Goal: Information Seeking & Learning: Understand process/instructions

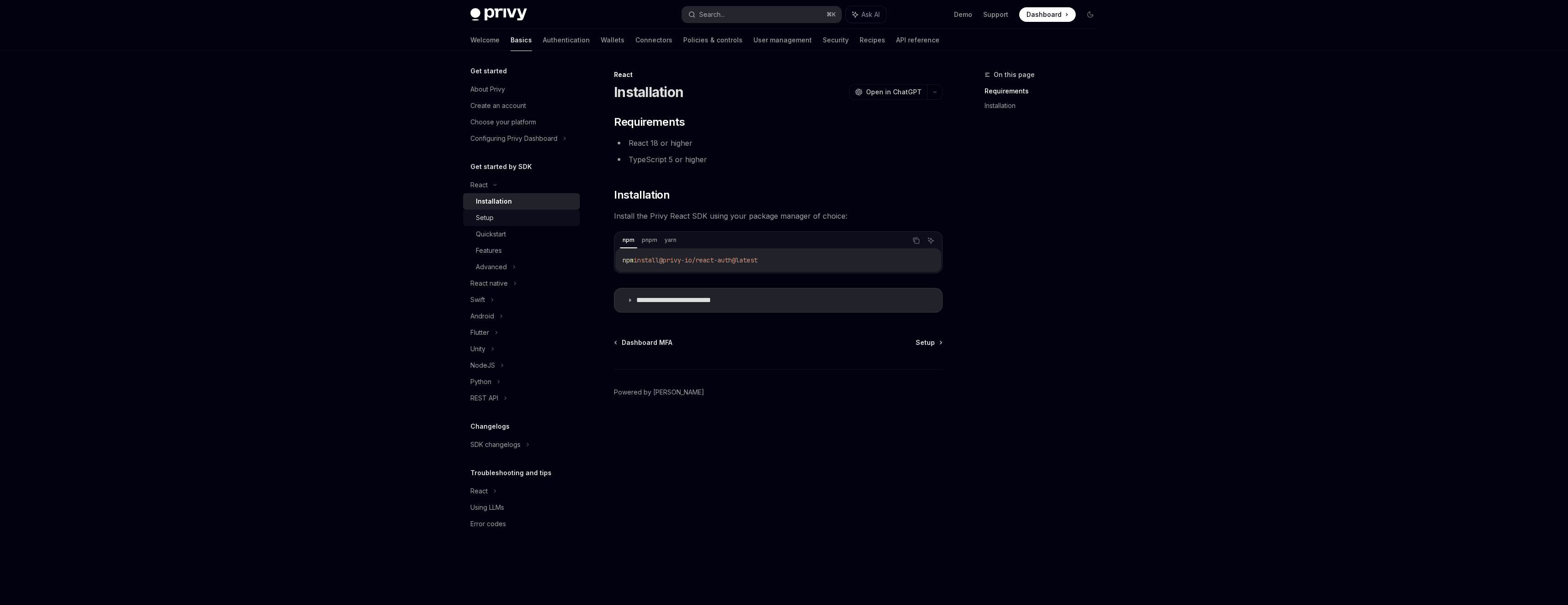
click at [492, 218] on div "Setup" at bounding box center [485, 218] width 18 height 11
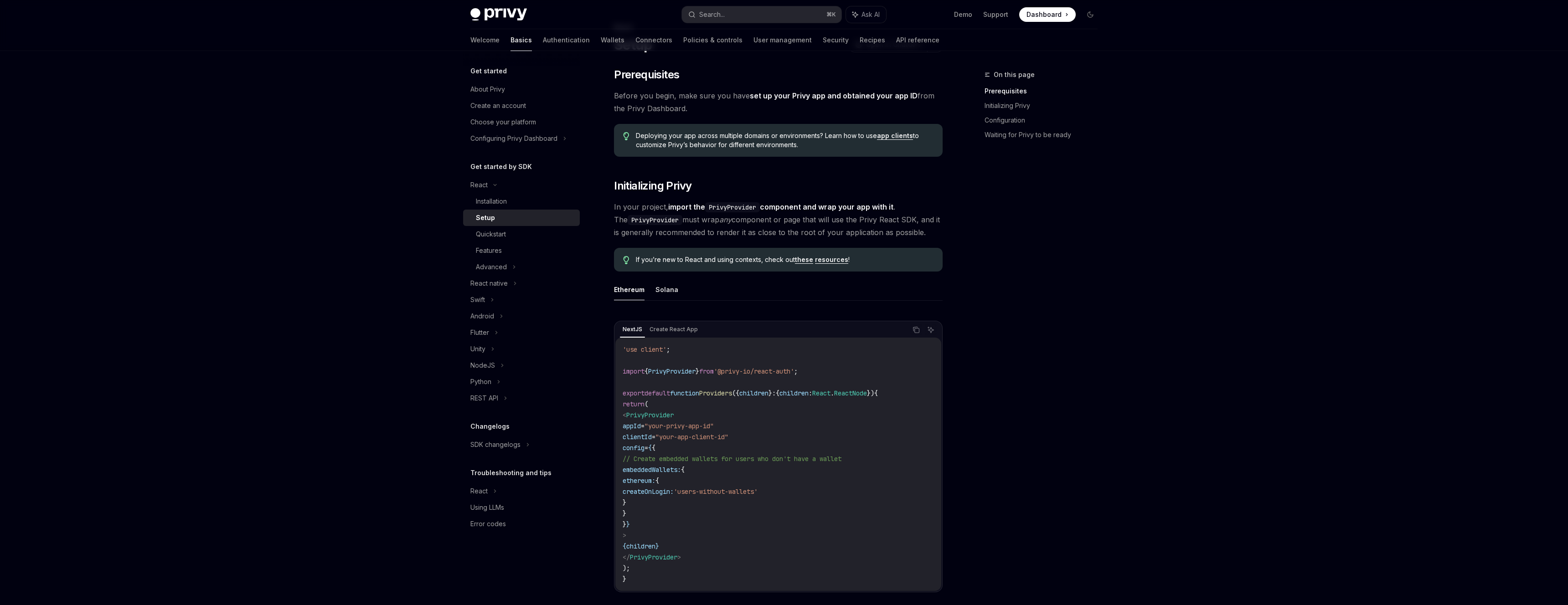
scroll to position [48, 0]
click at [515, 232] on div "Quickstart" at bounding box center [525, 234] width 98 height 11
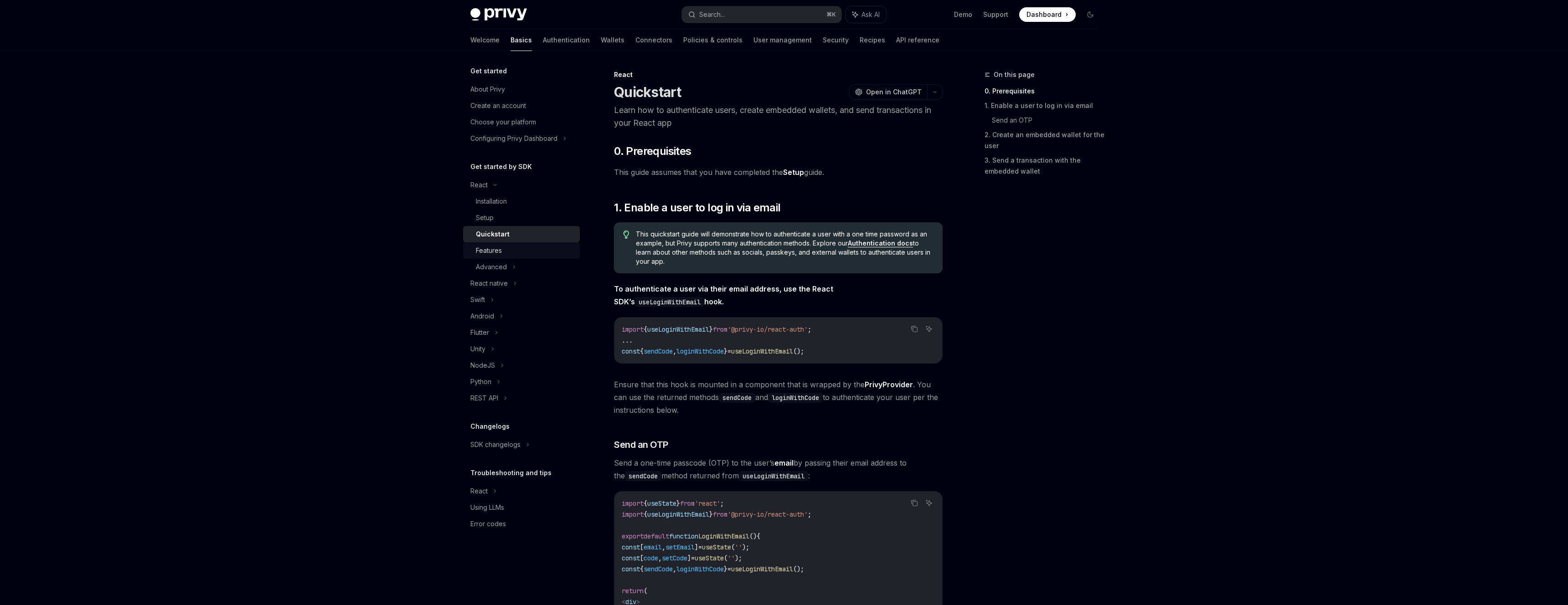
click at [493, 253] on div "Features" at bounding box center [489, 251] width 26 height 11
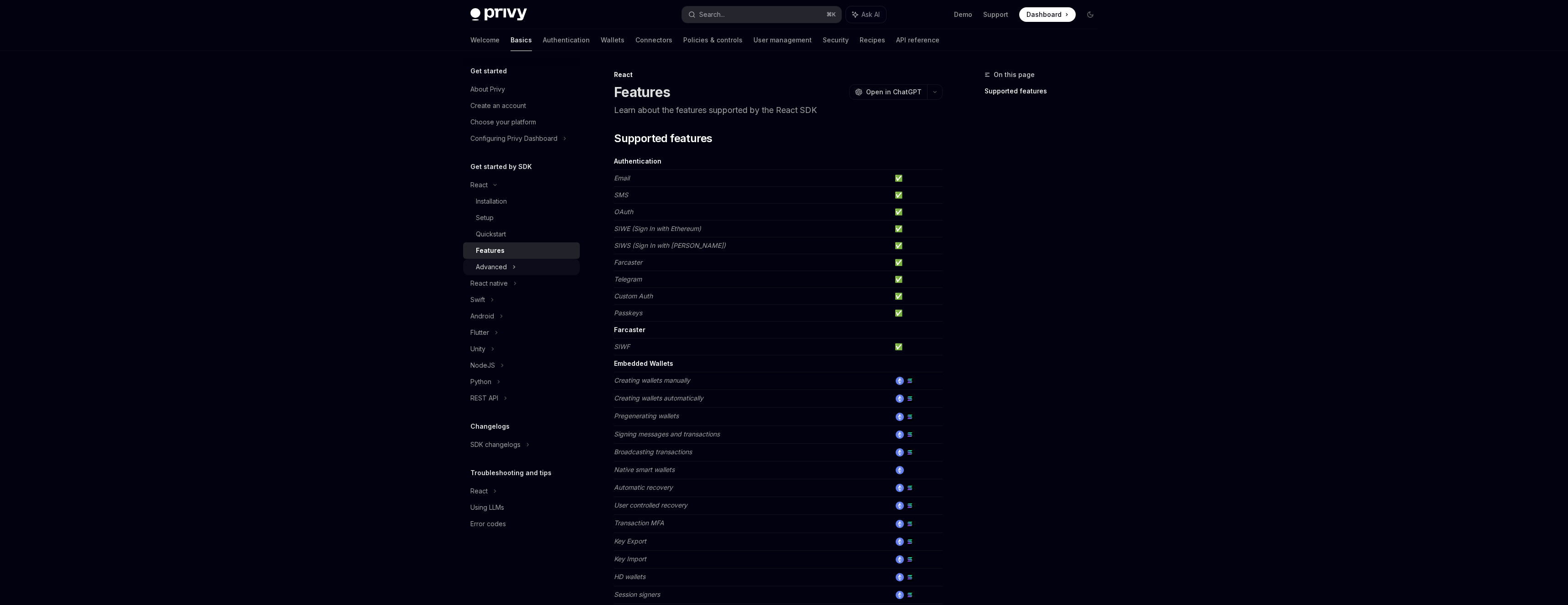
click at [495, 260] on div "Advanced" at bounding box center [521, 267] width 117 height 17
type textarea "*"
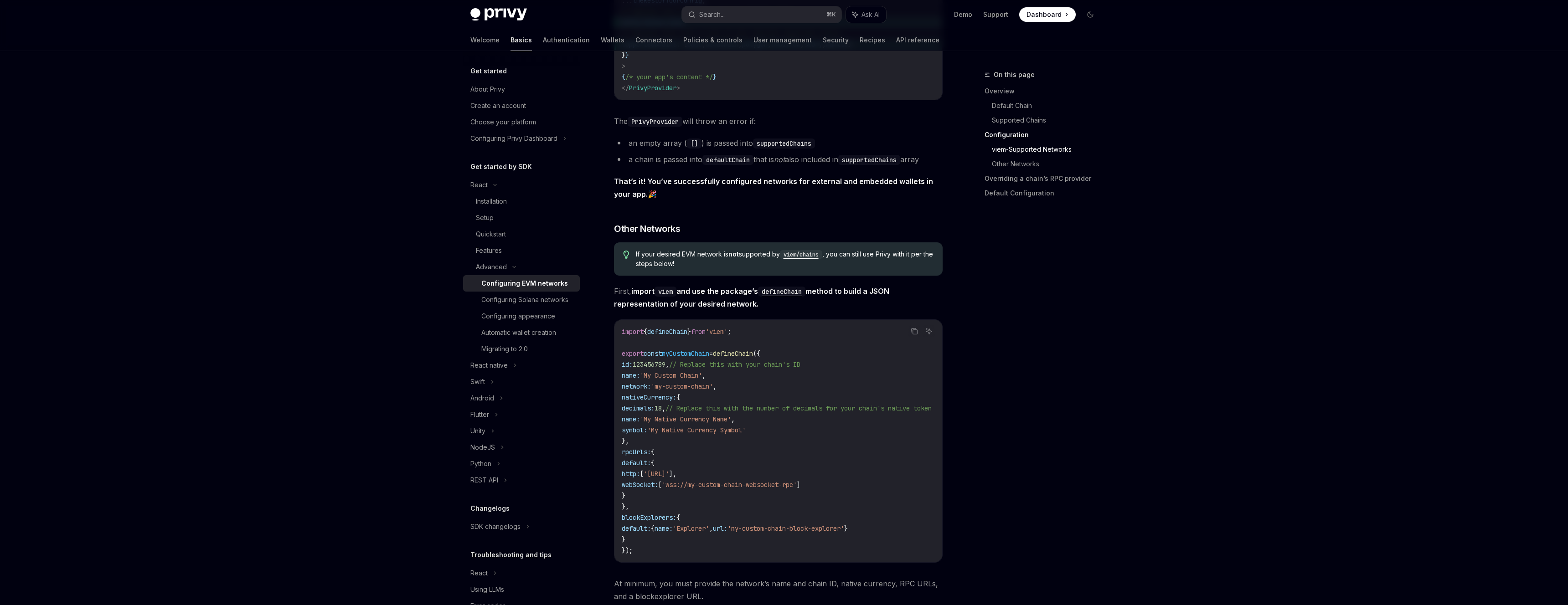
scroll to position [1346, 0]
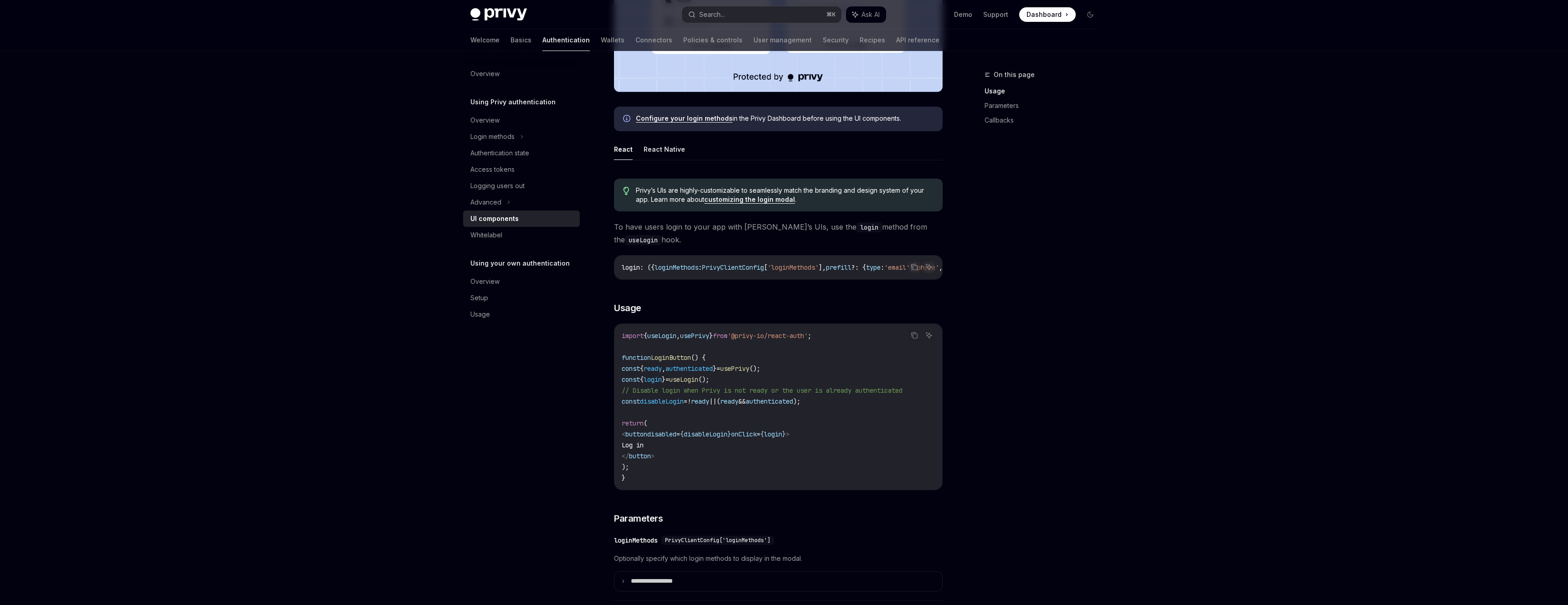
scroll to position [370, 0]
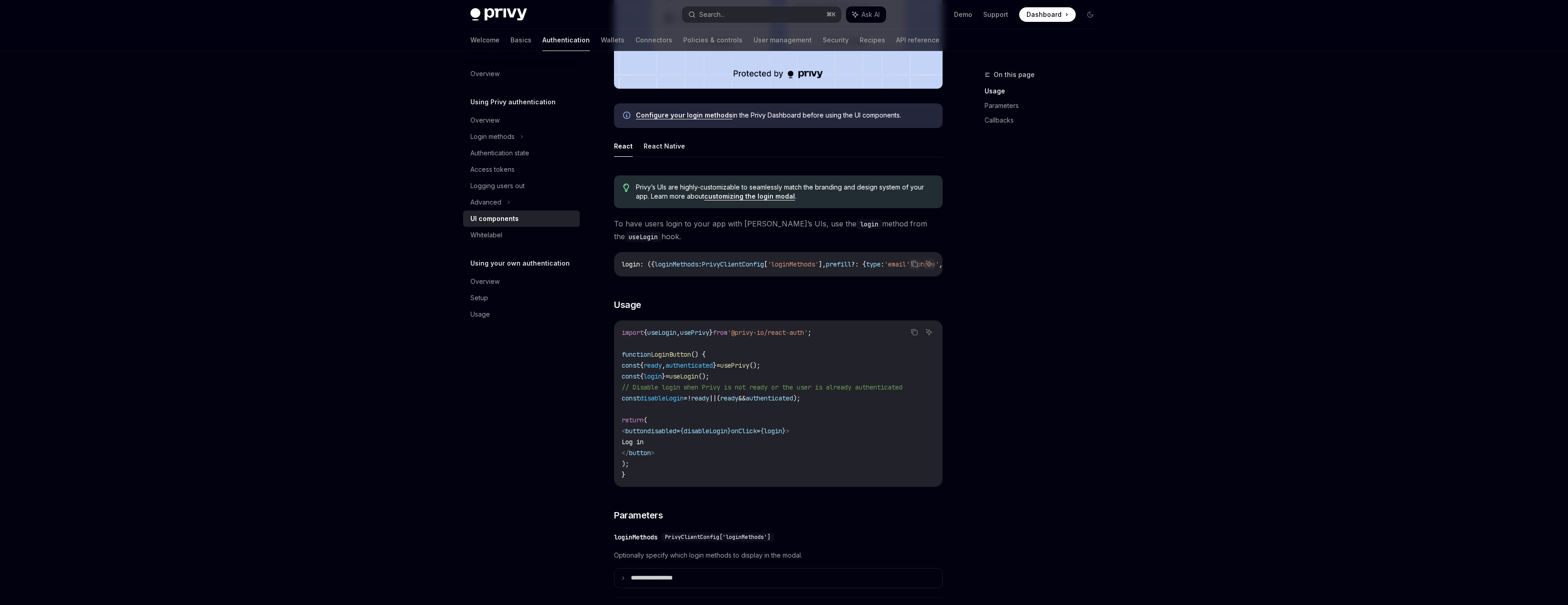
click at [806, 369] on code "import { useLogin , usePrivy } from '@privy-io/react-auth' ; function LoginButt…" at bounding box center [778, 404] width 313 height 153
click at [784, 381] on code "import { useLogin , usePrivy } from '@privy-io/react-auth' ; function LoginButt…" at bounding box center [778, 404] width 313 height 153
drag, startPoint x: 759, startPoint y: 382, endPoint x: 638, endPoint y: 381, distance: 121.0
click at [638, 381] on code "import { useLogin , usePrivy } from '@privy-io/react-auth' ; function LoginButt…" at bounding box center [778, 404] width 313 height 153
click at [756, 379] on code "import { useLogin , usePrivy } from '@privy-io/react-auth' ; function LoginButt…" at bounding box center [778, 404] width 313 height 153
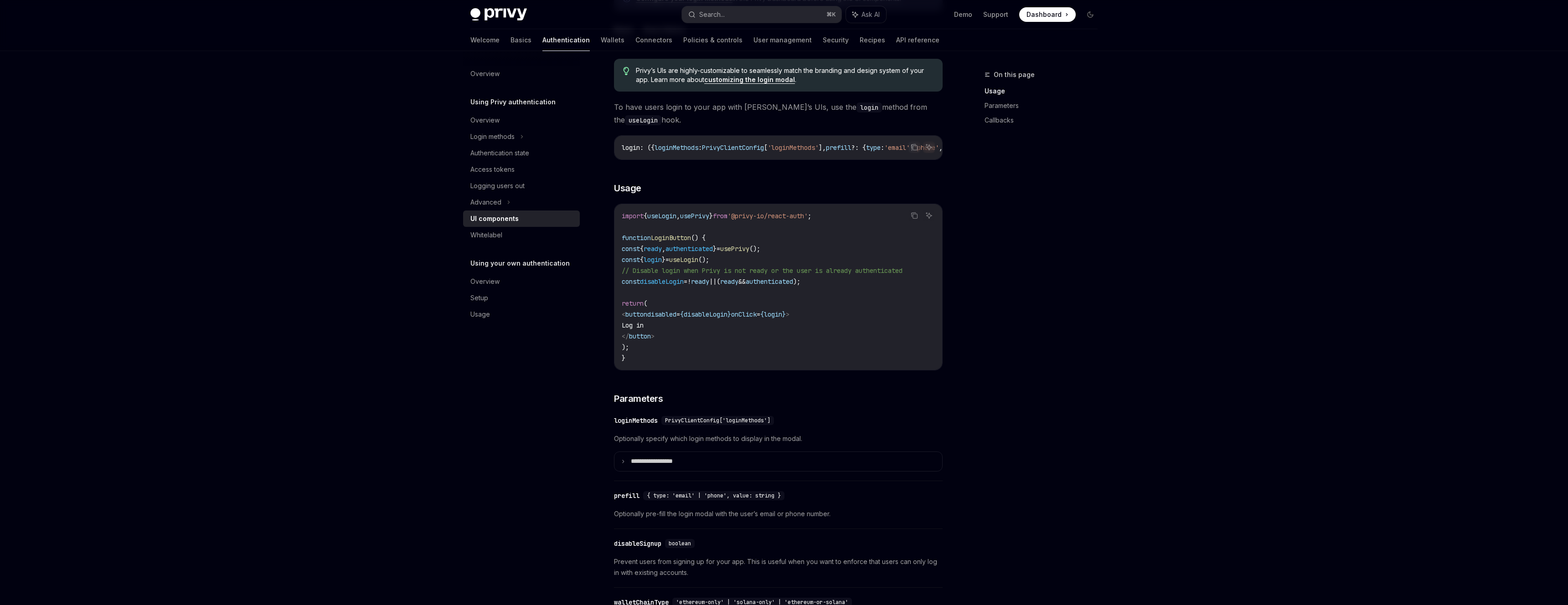
scroll to position [0, 0]
click at [1044, 327] on div "On this page Usage Parameters Callbacks" at bounding box center [1036, 337] width 139 height 536
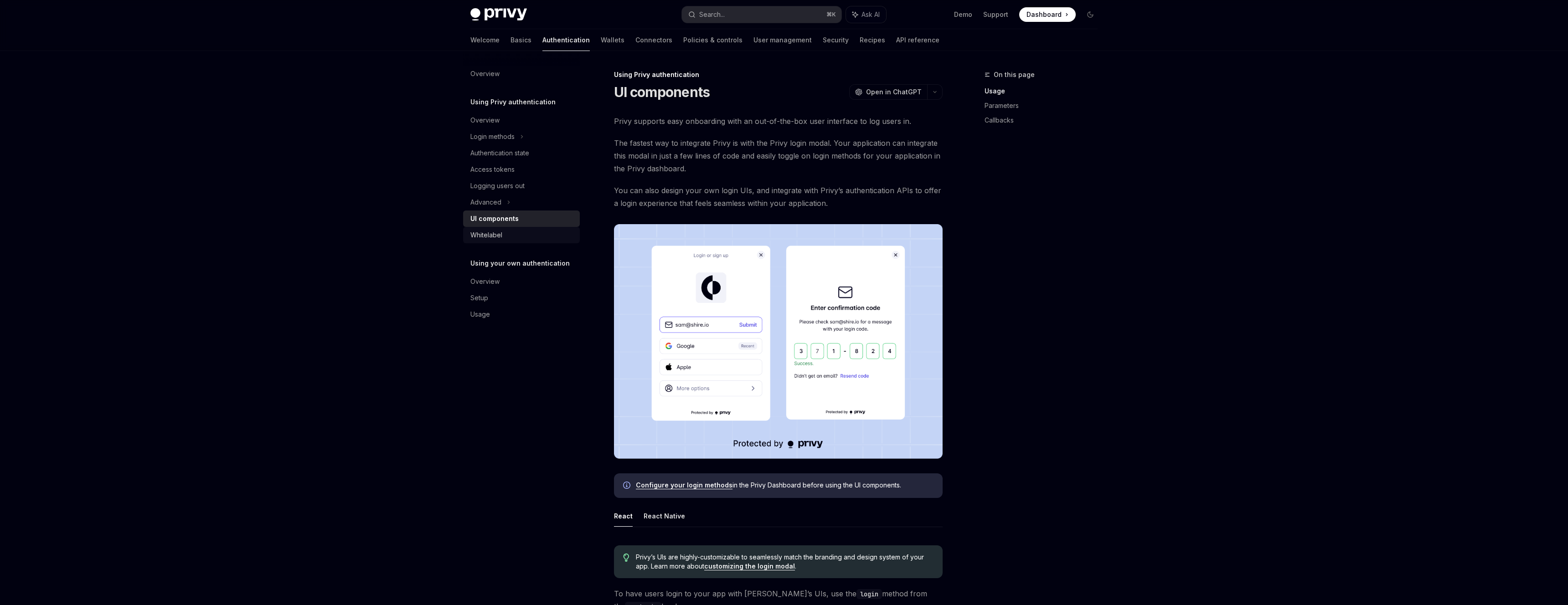
click at [490, 237] on div "Whitelabel" at bounding box center [487, 235] width 32 height 11
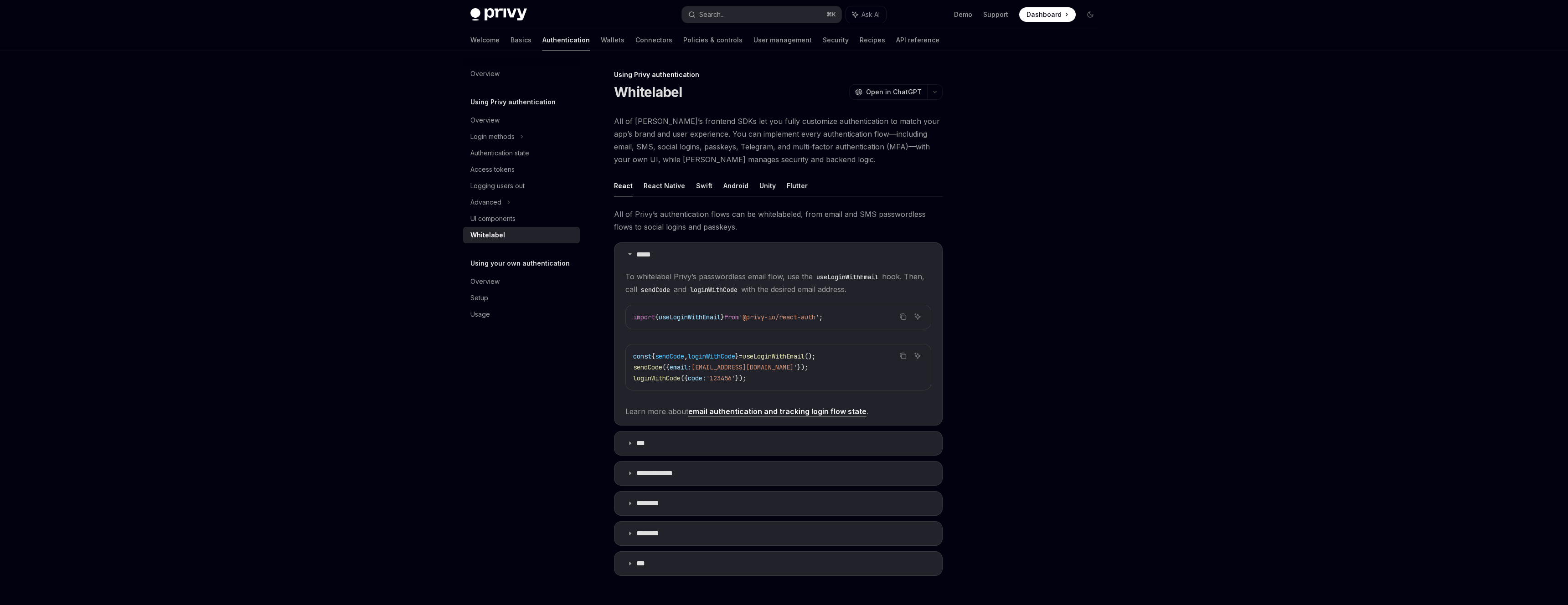
click at [767, 354] on span "useLoginWithEmail" at bounding box center [774, 356] width 62 height 8
copy span "useLoginWithEmail"
click at [1044, 375] on div at bounding box center [1036, 337] width 139 height 536
click at [513, 223] on div "UI components" at bounding box center [493, 219] width 45 height 11
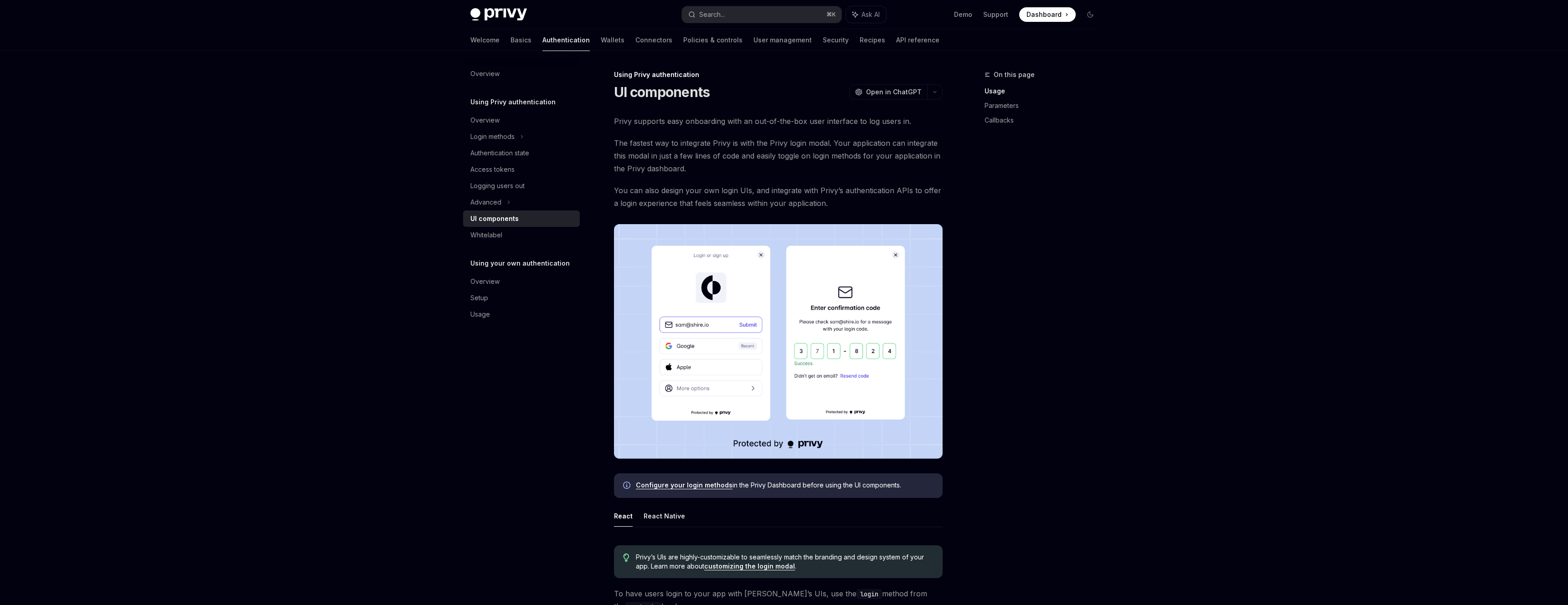
click at [688, 486] on link "Configure your login methods" at bounding box center [684, 486] width 97 height 8
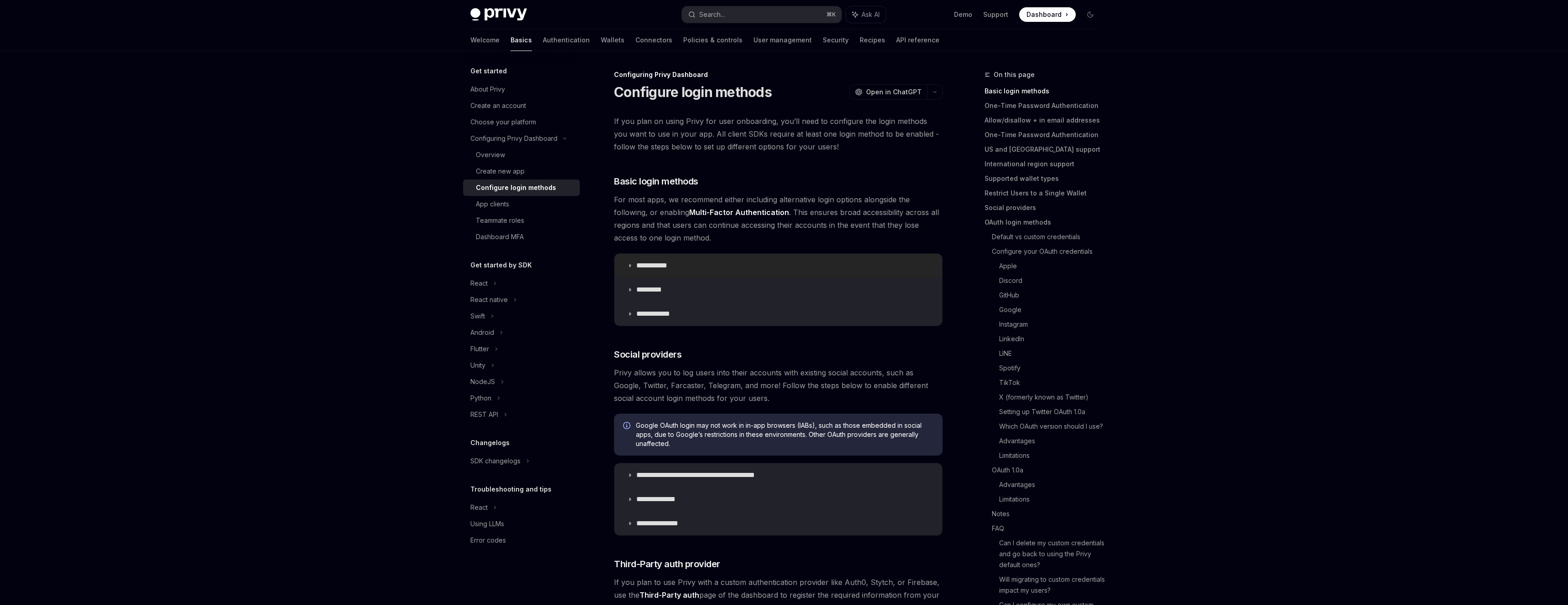
click at [628, 263] on icon at bounding box center [630, 266] width 6 height 6
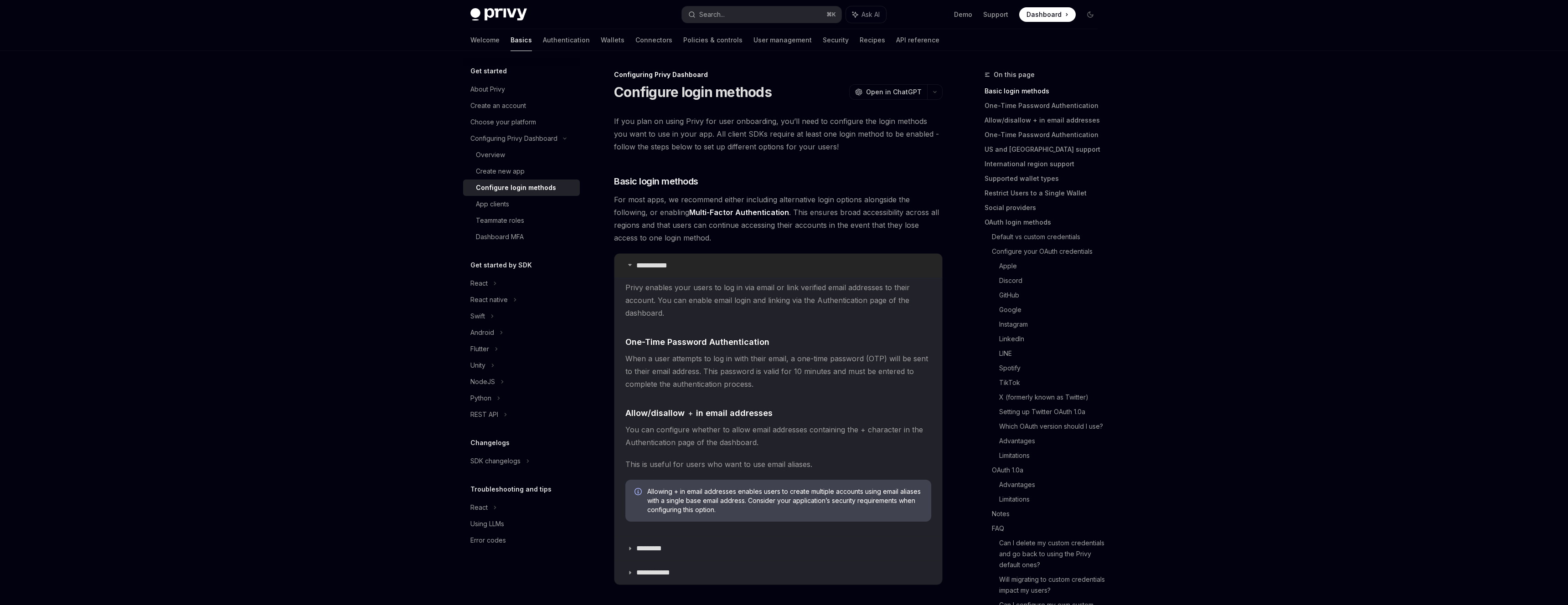
click at [628, 263] on icon at bounding box center [630, 265] width 6 height 6
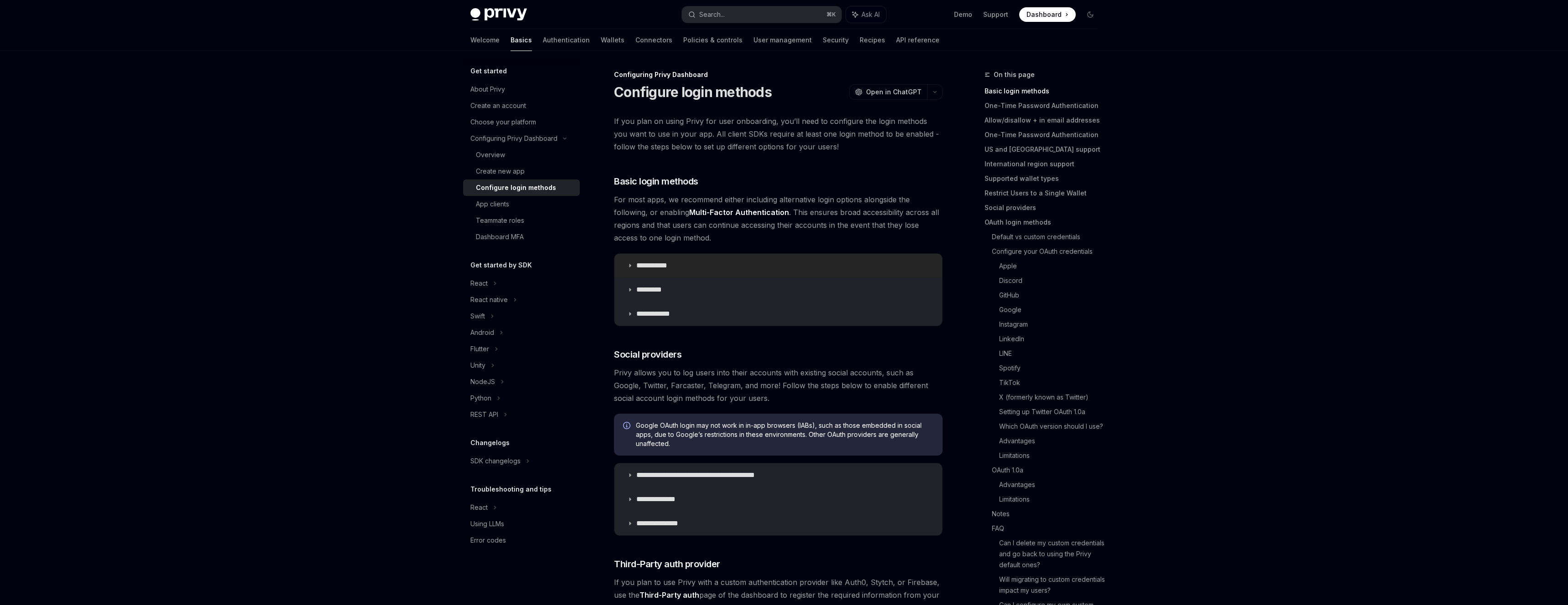
click at [627, 267] on icon at bounding box center [630, 266] width 6 height 6
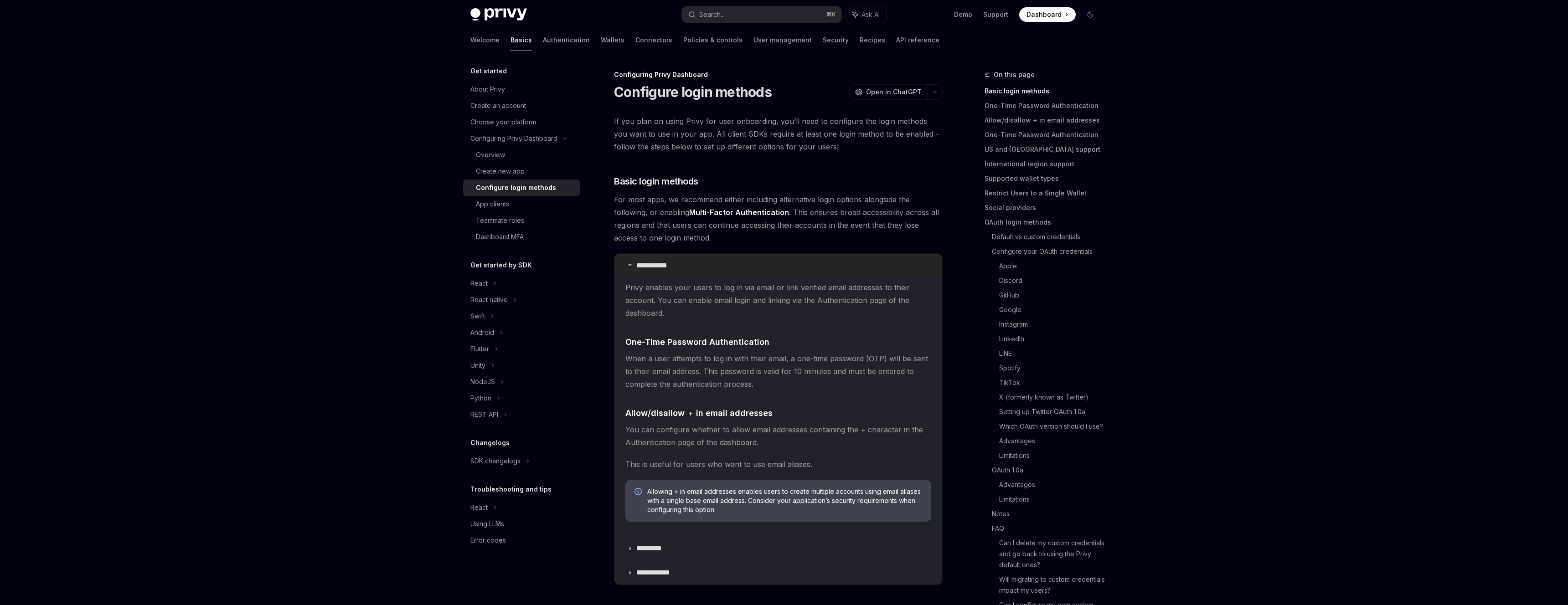
click at [629, 264] on icon at bounding box center [630, 265] width 6 height 6
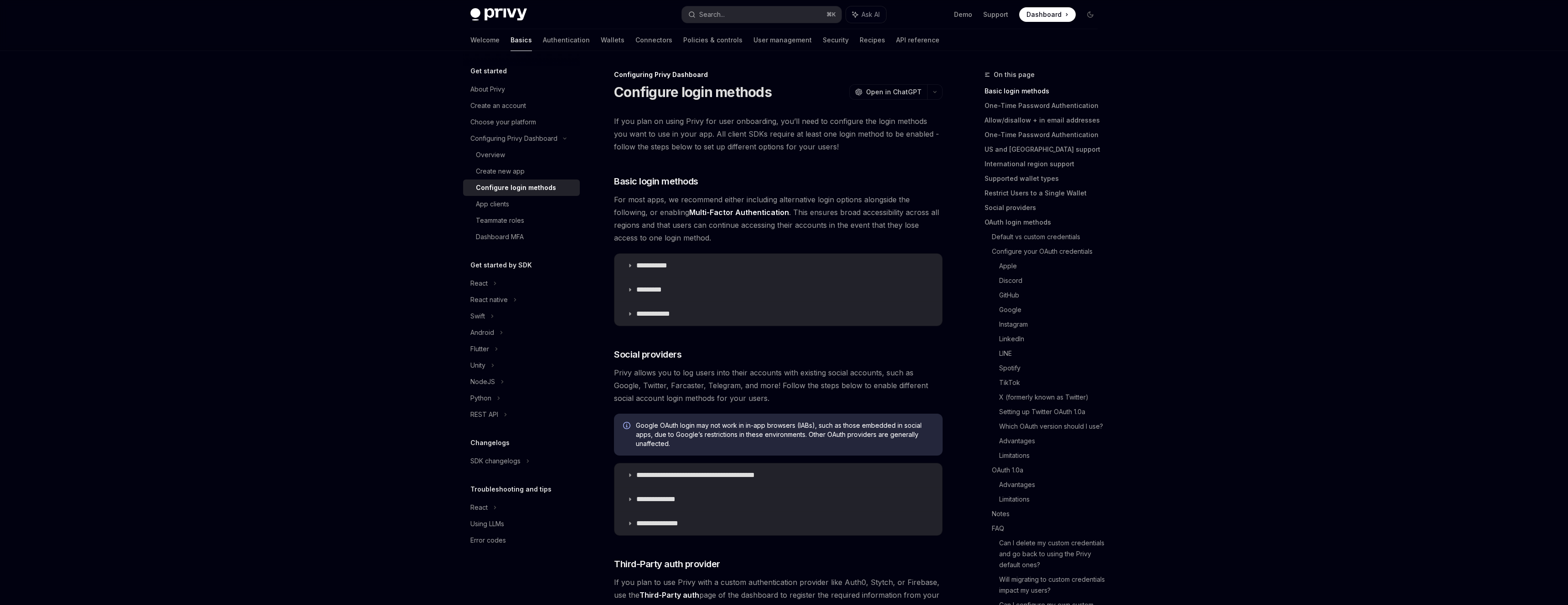
type textarea "*"
